Goal: Task Accomplishment & Management: Complete application form

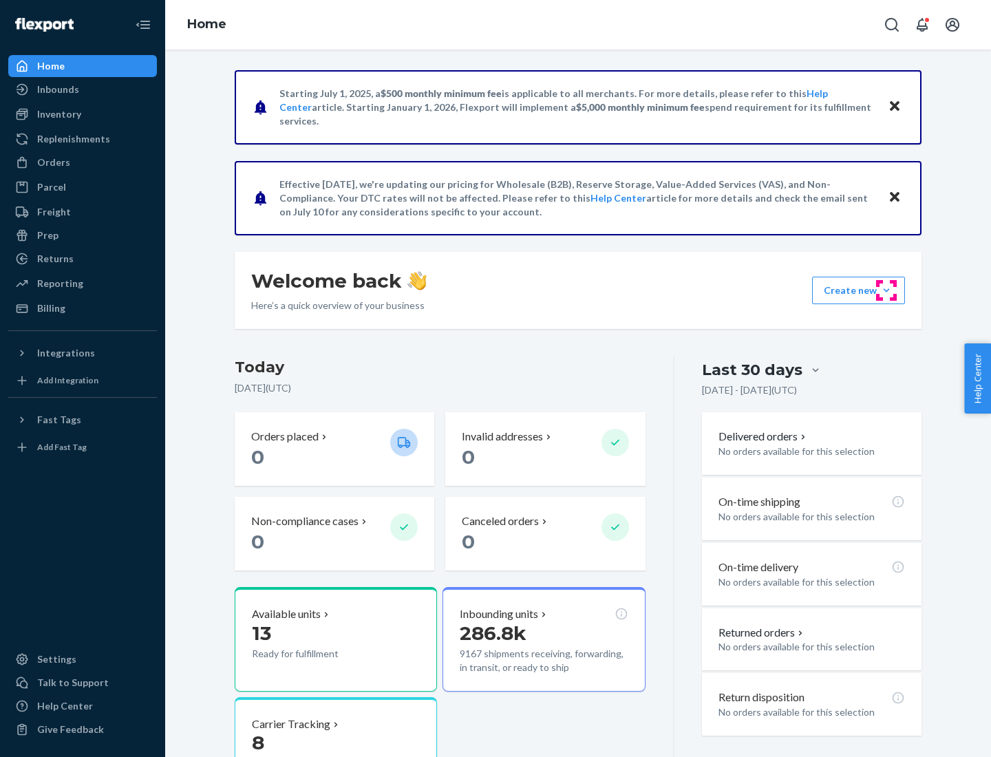
click at [886, 290] on button "Create new Create new inbound Create new order Create new product" at bounding box center [858, 291] width 93 height 28
click at [83, 89] on div "Inbounds" at bounding box center [83, 89] width 146 height 19
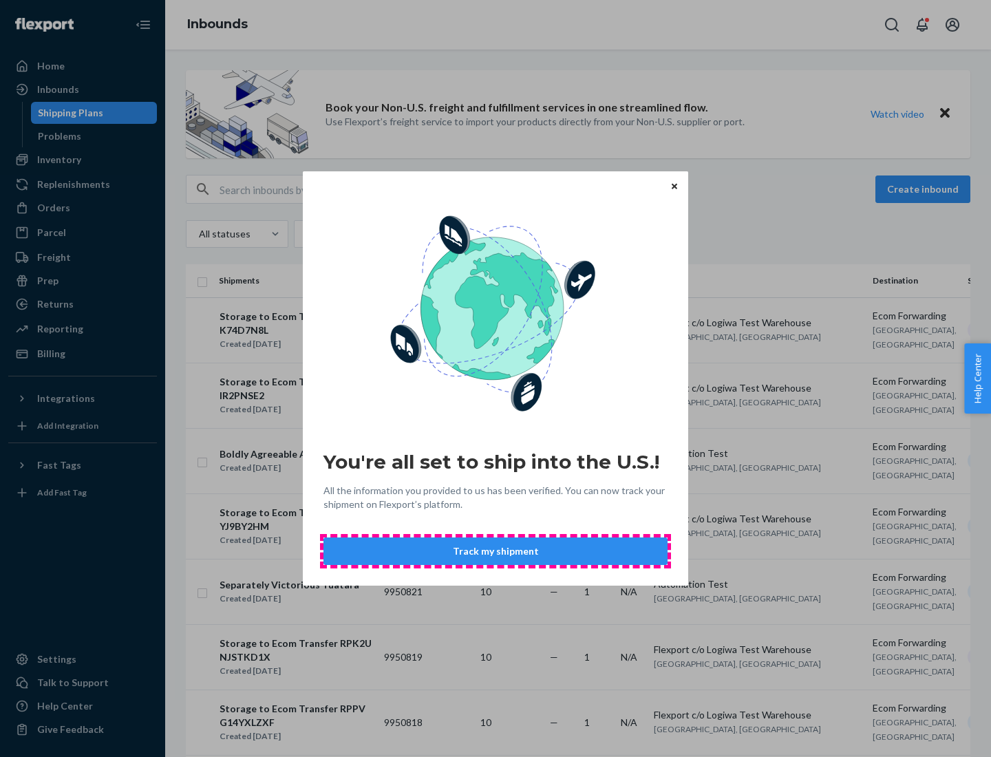
click at [495, 551] on button "Track my shipment" at bounding box center [495, 551] width 344 height 28
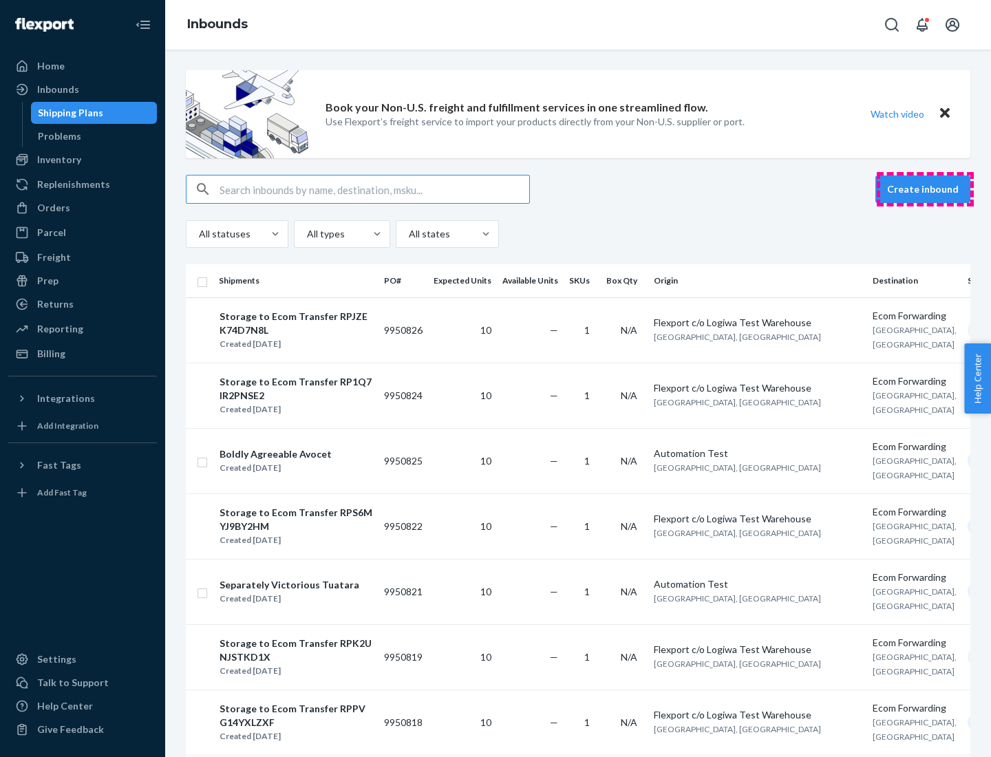
click at [925, 189] on button "Create inbound" at bounding box center [922, 189] width 95 height 28
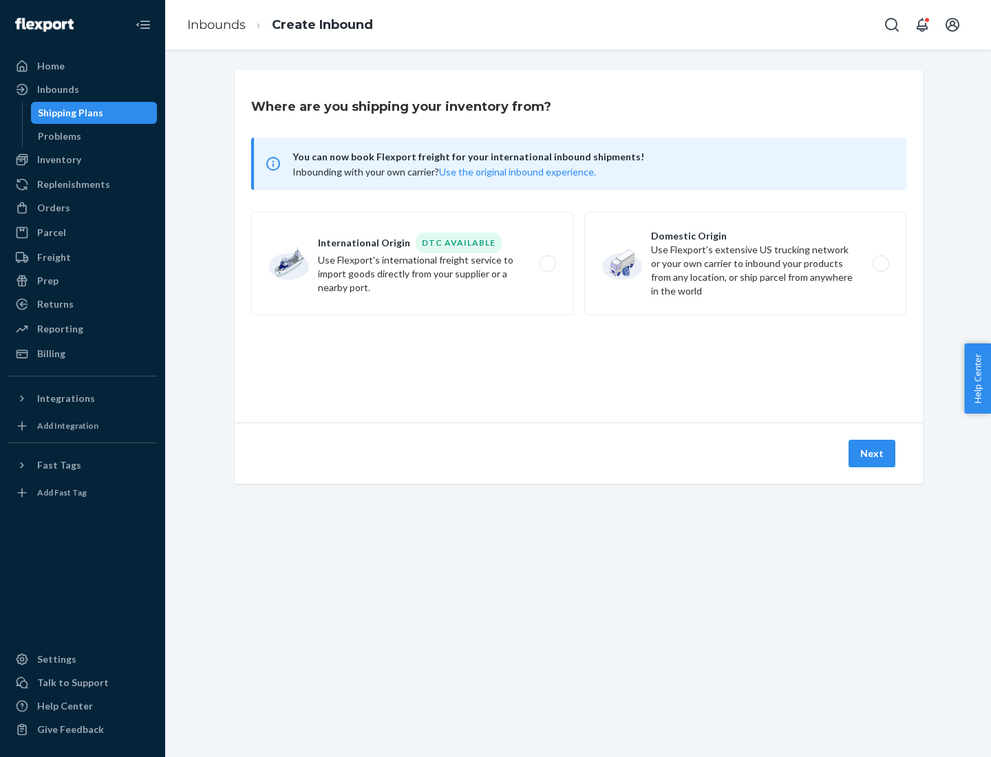
click at [412, 263] on label "International Origin DTC Available Use Flexport's international freight service…" at bounding box center [412, 263] width 322 height 103
click at [547, 263] on input "International Origin DTC Available Use Flexport's international freight service…" at bounding box center [551, 263] width 9 height 9
radio input "true"
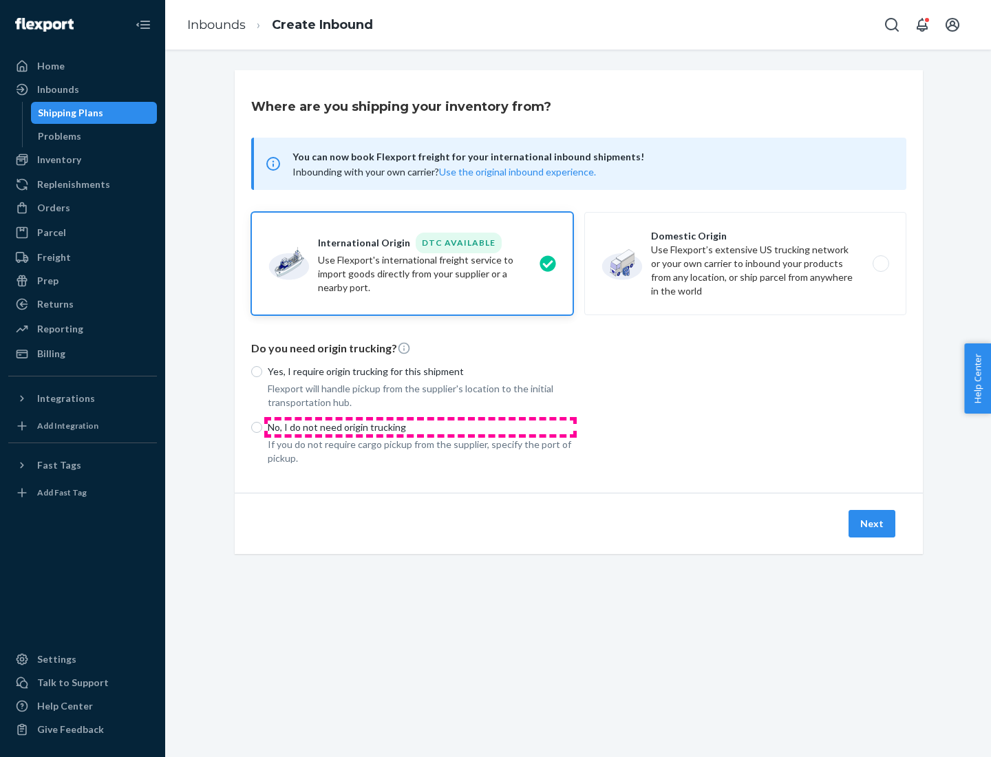
click at [420, 427] on p "No, I do not need origin trucking" at bounding box center [420, 427] width 305 height 14
click at [262, 427] on input "No, I do not need origin trucking" at bounding box center [256, 427] width 11 height 11
radio input "true"
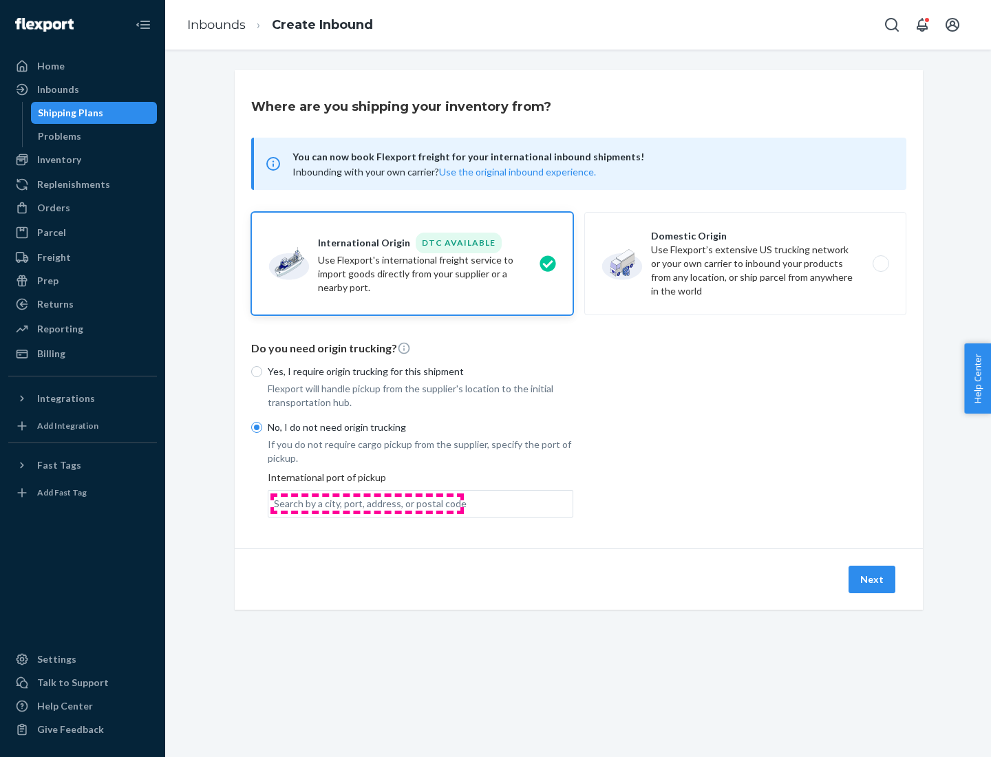
click at [367, 503] on div "Search by a city, port, address, or postal code" at bounding box center [370, 504] width 193 height 14
click at [275, 503] on input "Search by a city, port, address, or postal code" at bounding box center [274, 504] width 1 height 14
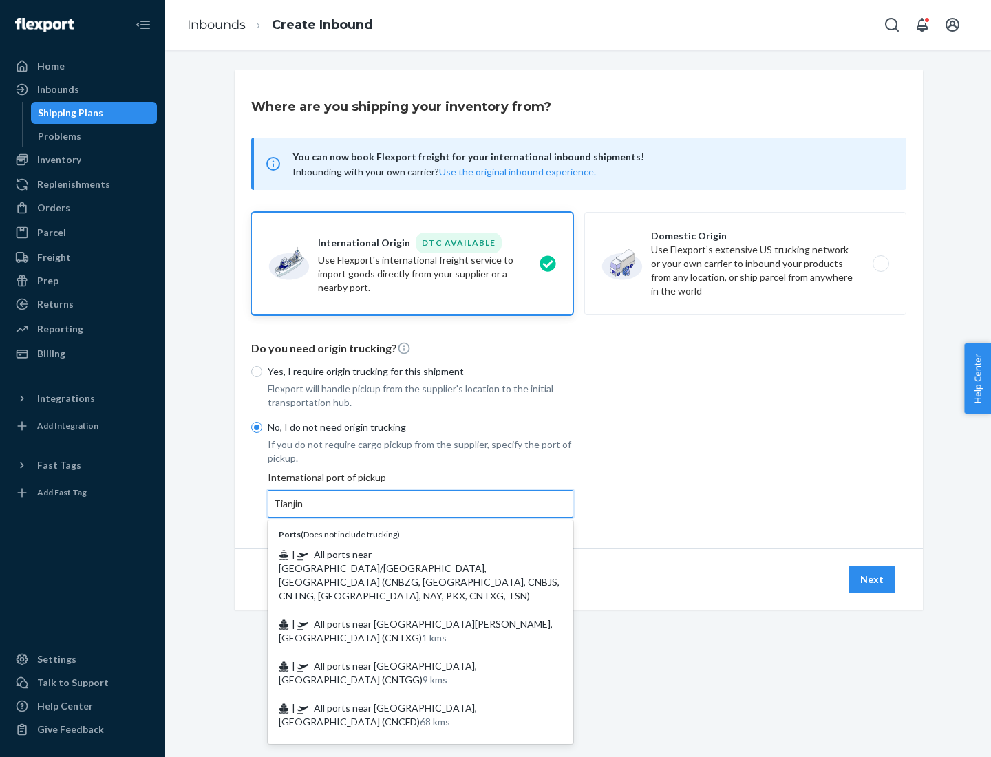
click at [407, 554] on span "| All ports near [GEOGRAPHIC_DATA]/[GEOGRAPHIC_DATA], [GEOGRAPHIC_DATA] (CNBZG,…" at bounding box center [419, 574] width 281 height 53
click at [304, 510] on input "Tianjin" at bounding box center [289, 504] width 30 height 14
type input "All ports near [GEOGRAPHIC_DATA]/[GEOGRAPHIC_DATA], [GEOGRAPHIC_DATA] (CNBZG, […"
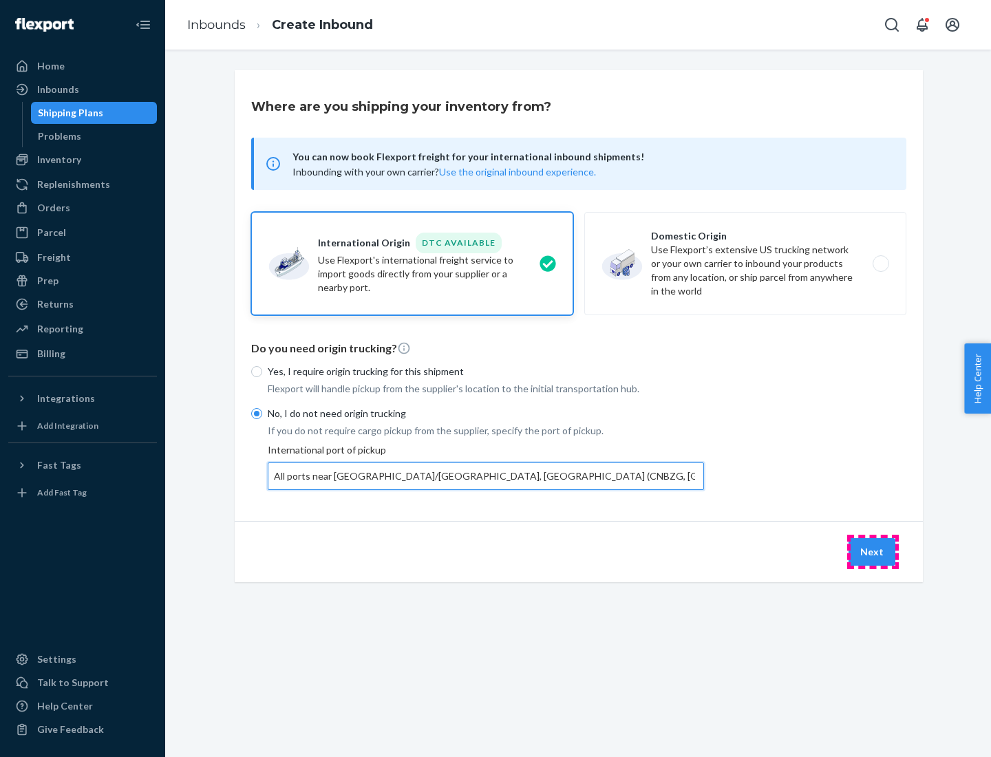
click at [872, 551] on button "Next" at bounding box center [871, 552] width 47 height 28
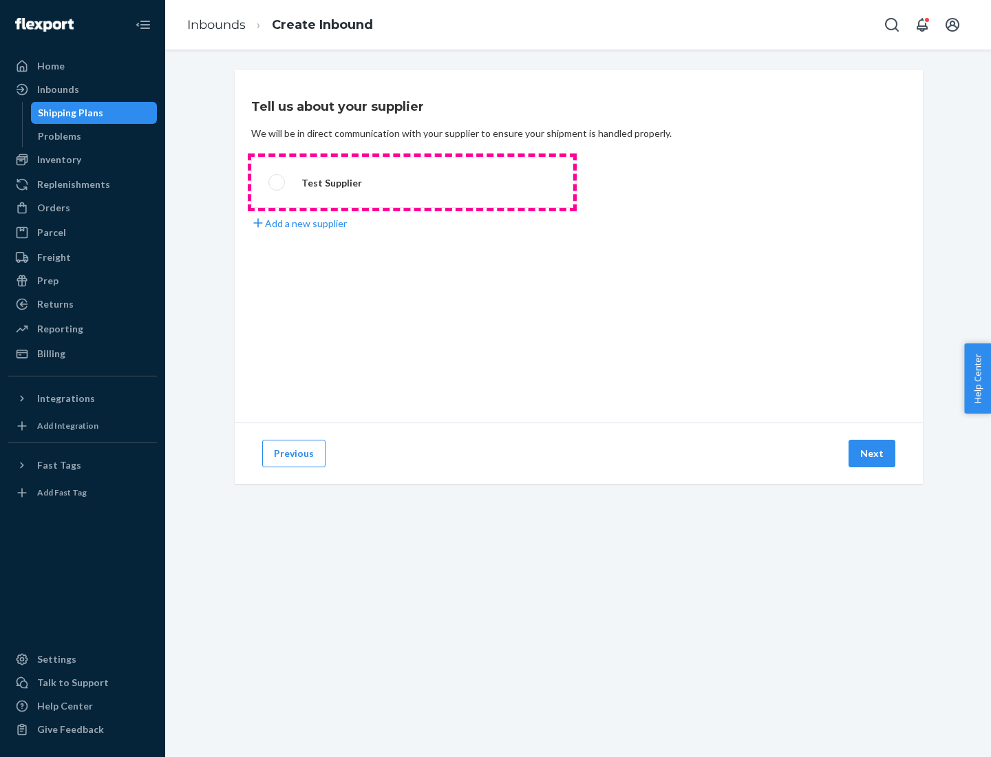
click at [412, 182] on label "Test Supplier" at bounding box center [412, 182] width 322 height 51
click at [277, 182] on input "Test Supplier" at bounding box center [272, 182] width 9 height 9
radio input "true"
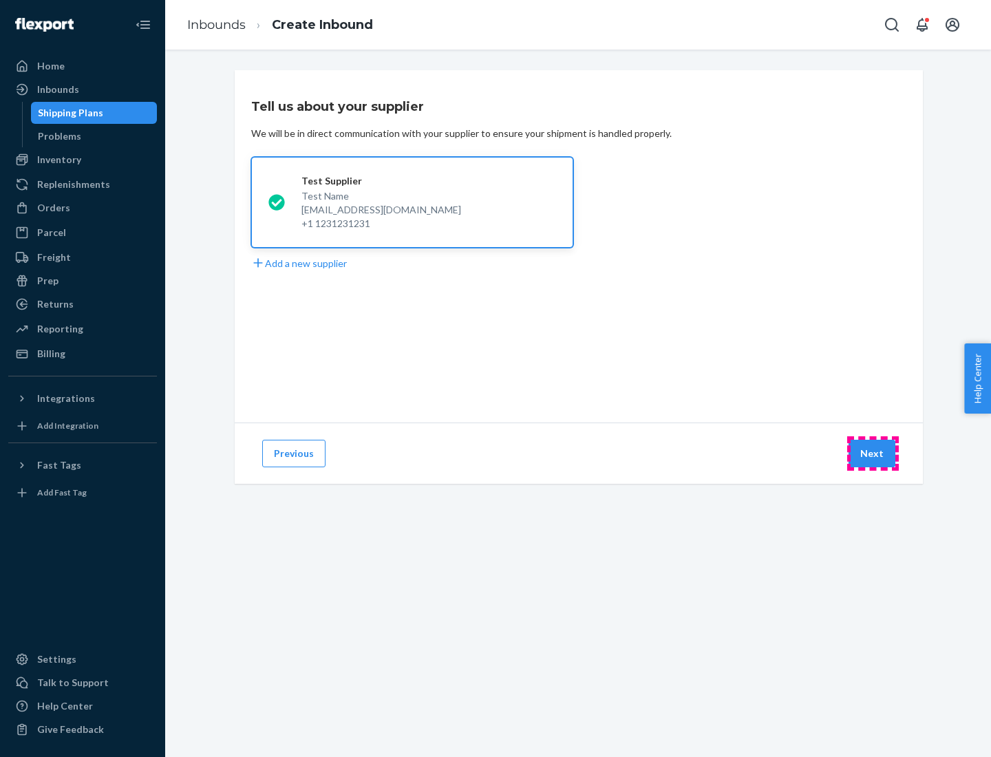
click at [872, 453] on button "Next" at bounding box center [871, 454] width 47 height 28
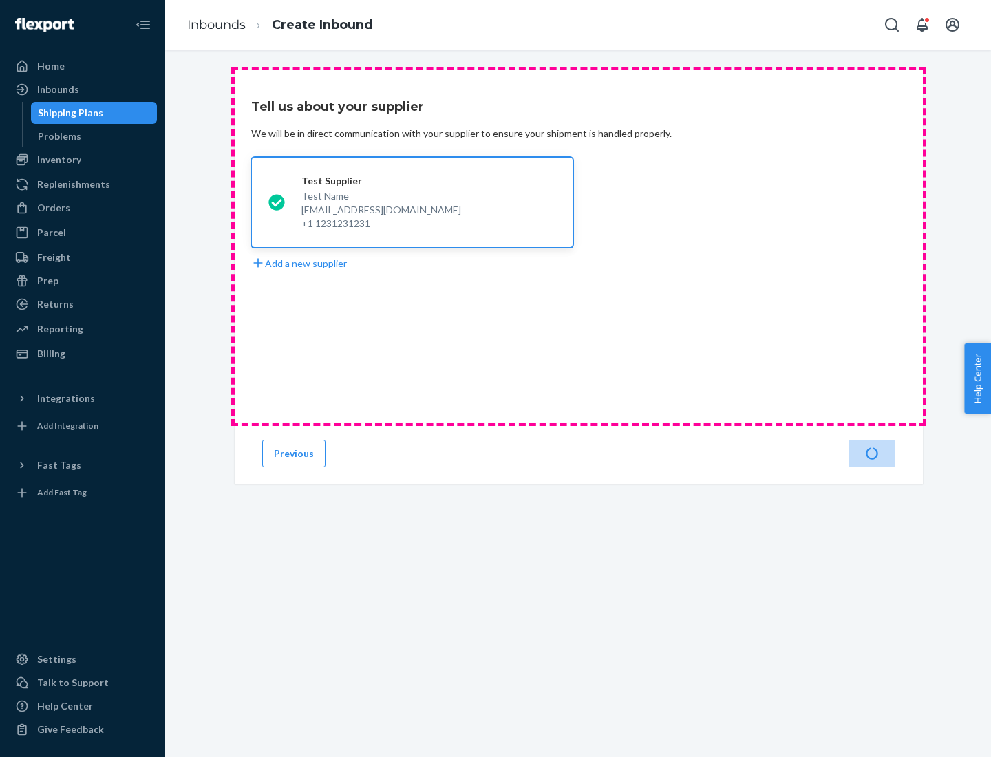
click at [579, 246] on div "Test Supplier Test Name [EMAIL_ADDRESS][DOMAIN_NAME] +1 1231231231 Add a new su…" at bounding box center [578, 214] width 655 height 114
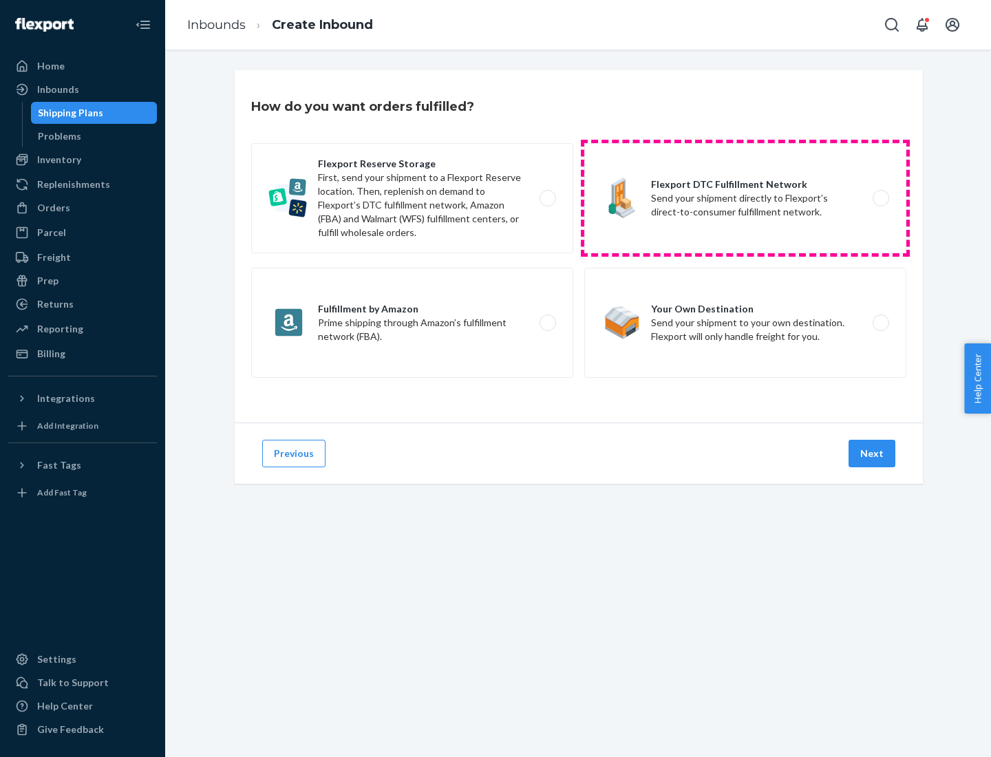
click at [745, 198] on label "Flexport DTC Fulfillment Network Send your shipment directly to Flexport’s dire…" at bounding box center [745, 198] width 322 height 110
click at [880, 198] on input "Flexport DTC Fulfillment Network Send your shipment directly to Flexport’s dire…" at bounding box center [884, 198] width 9 height 9
radio input "true"
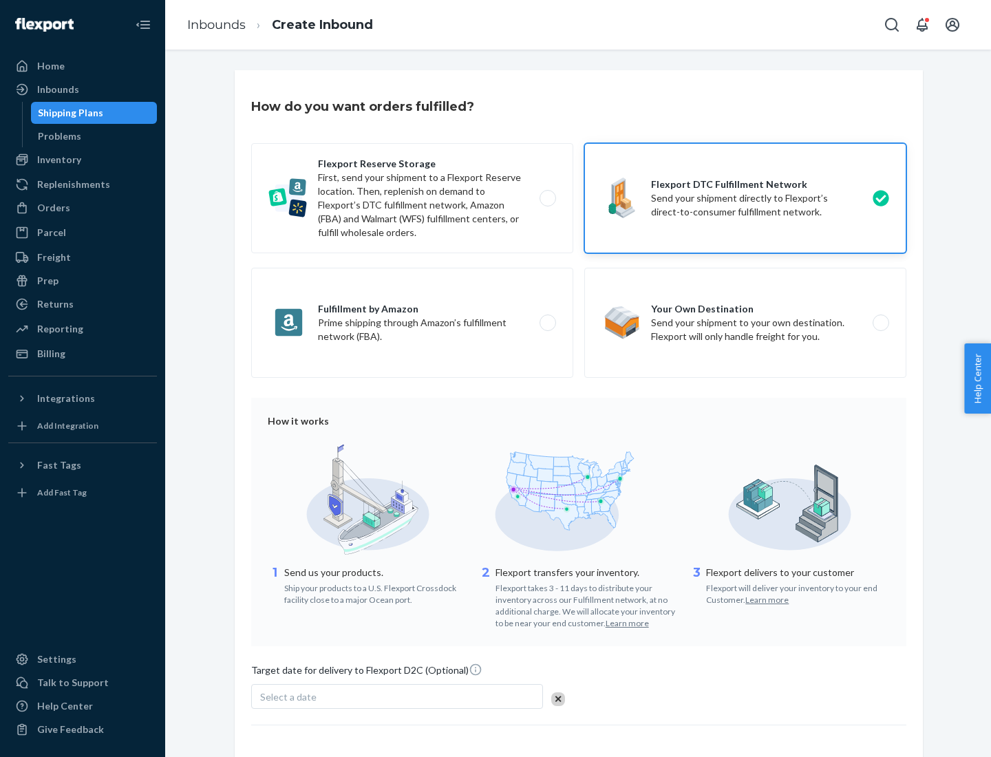
scroll to position [101, 0]
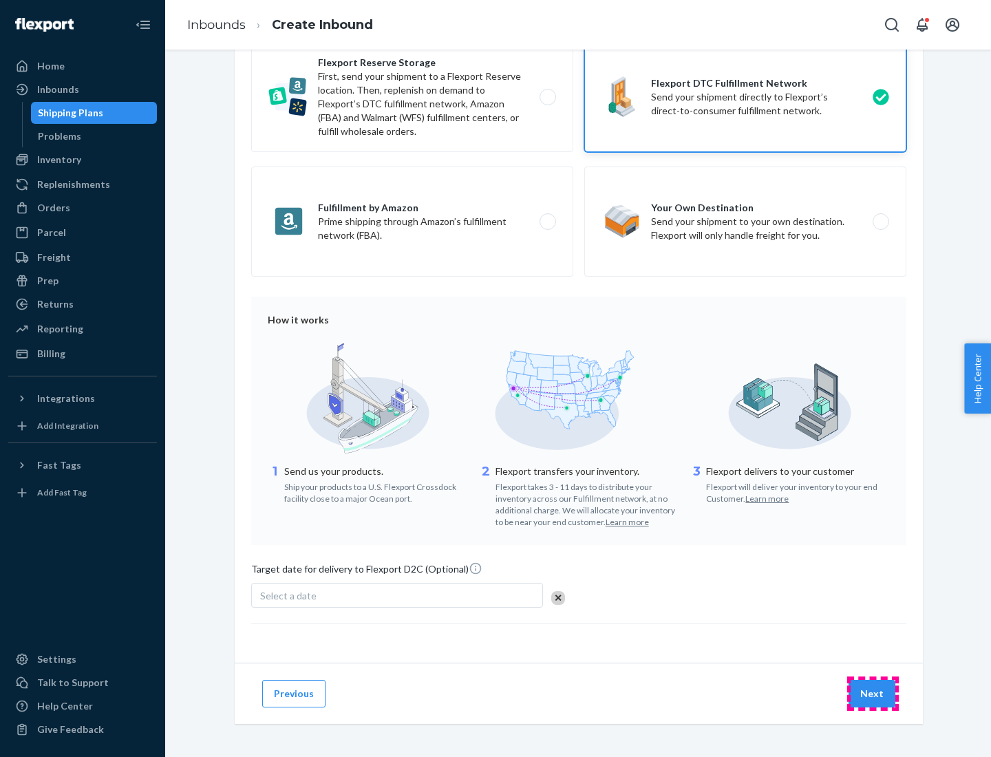
click at [872, 693] on button "Next" at bounding box center [871, 694] width 47 height 28
